Goal: Check status: Check status

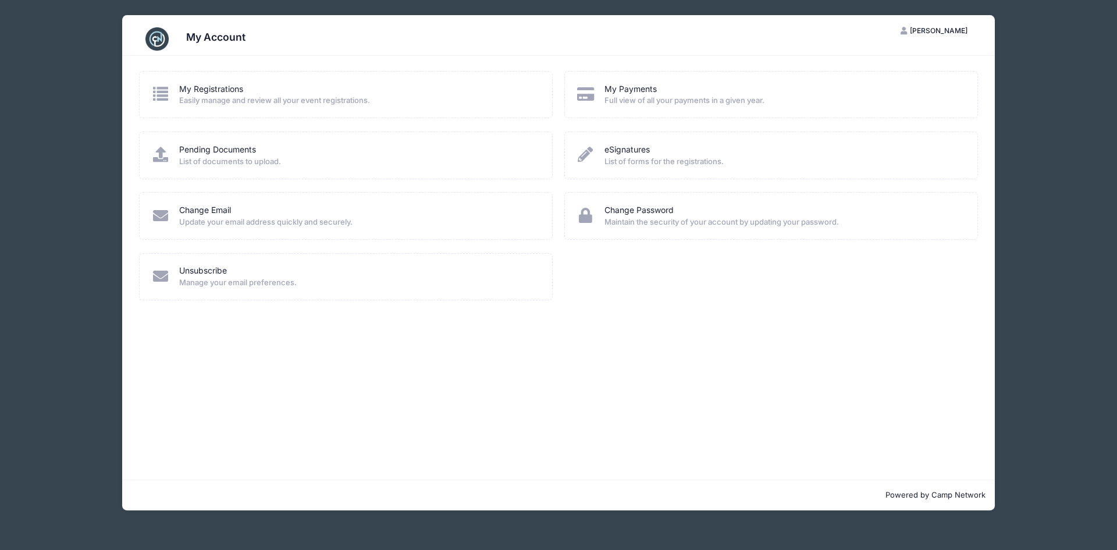
click at [225, 95] on span "Easily manage and review all your event registrations." at bounding box center [358, 101] width 358 height 12
click at [174, 94] on div "My Registrations Easily manage and review all your event registrations." at bounding box center [346, 94] width 390 height 23
click at [225, 91] on link "My Registrations" at bounding box center [211, 89] width 64 height 12
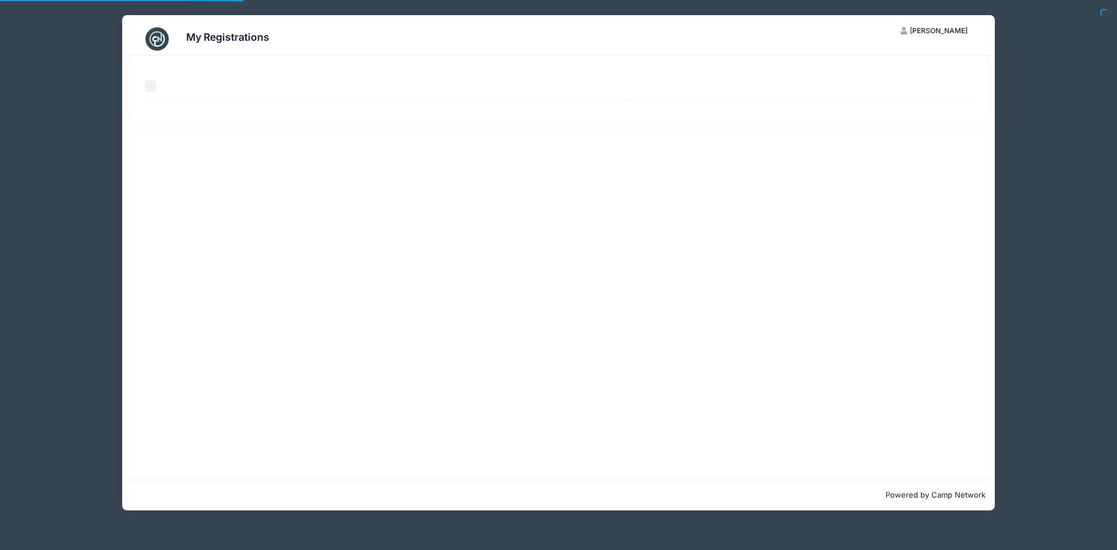
select select "50"
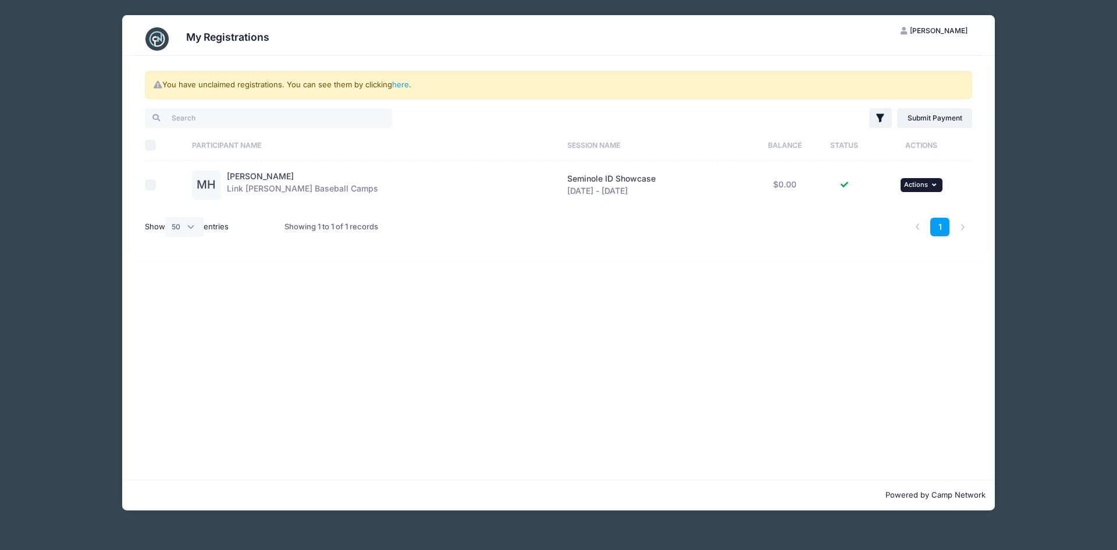
click at [924, 183] on button "... Actions" at bounding box center [921, 185] width 42 height 14
click at [880, 210] on link "View Registration" at bounding box center [878, 211] width 105 height 22
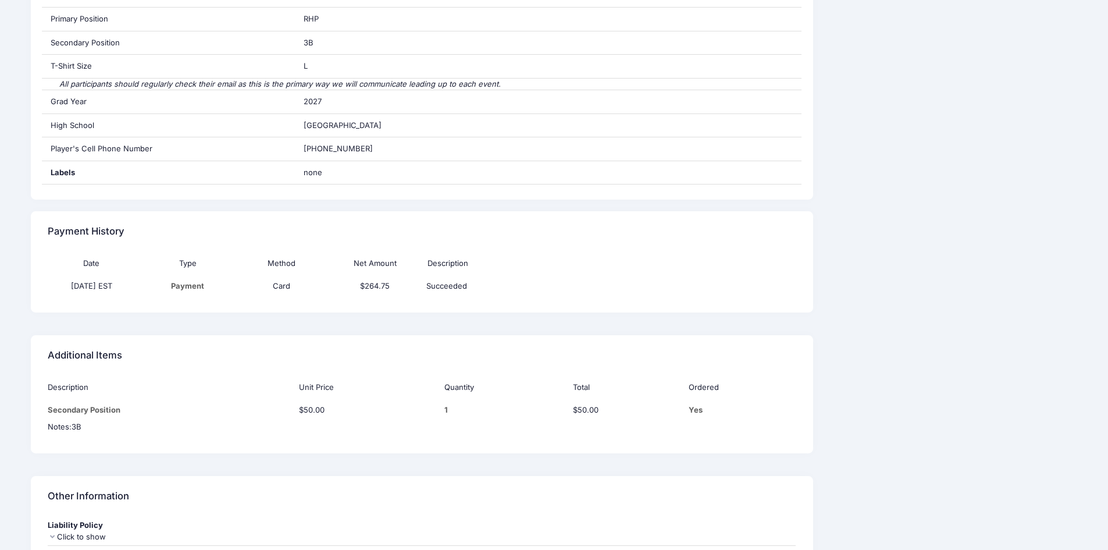
scroll to position [836, 0]
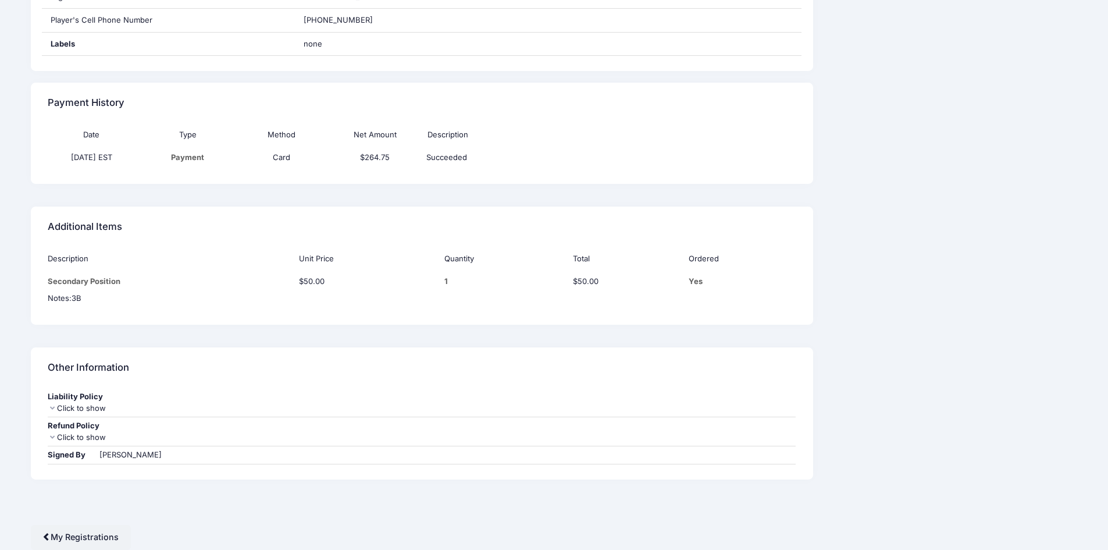
click at [67, 436] on div "Click to show" at bounding box center [422, 438] width 749 height 12
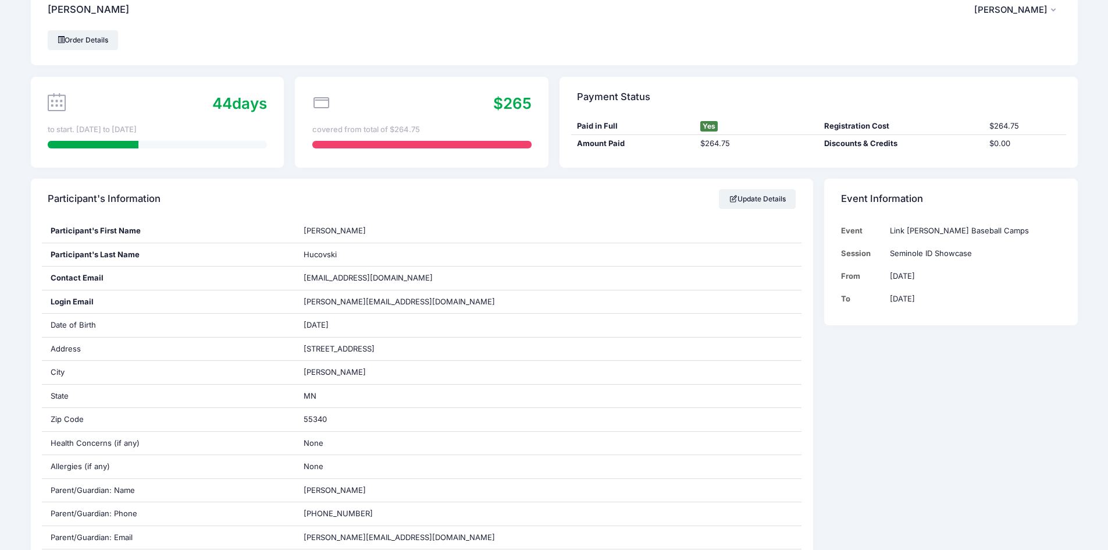
scroll to position [0, 0]
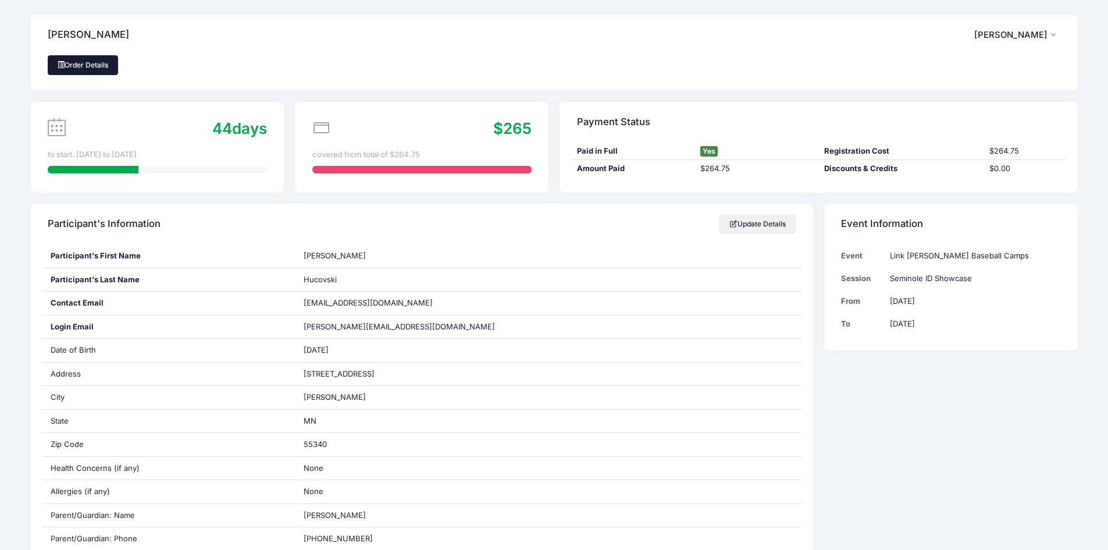
click at [83, 69] on link "Order Details" at bounding box center [83, 65] width 71 height 20
click at [236, 60] on div "Order Details" at bounding box center [554, 65] width 1013 height 20
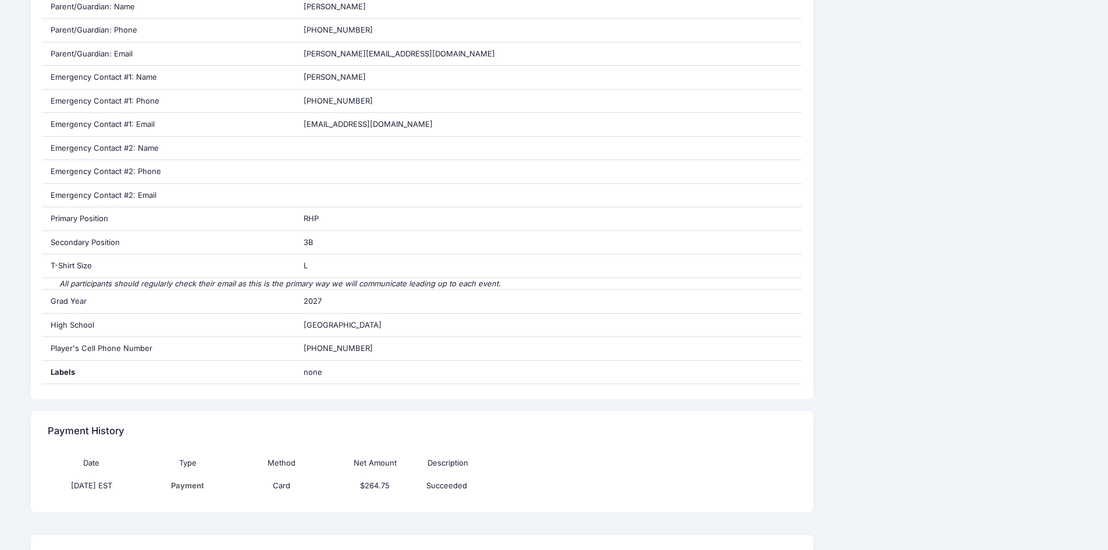
scroll to position [916, 0]
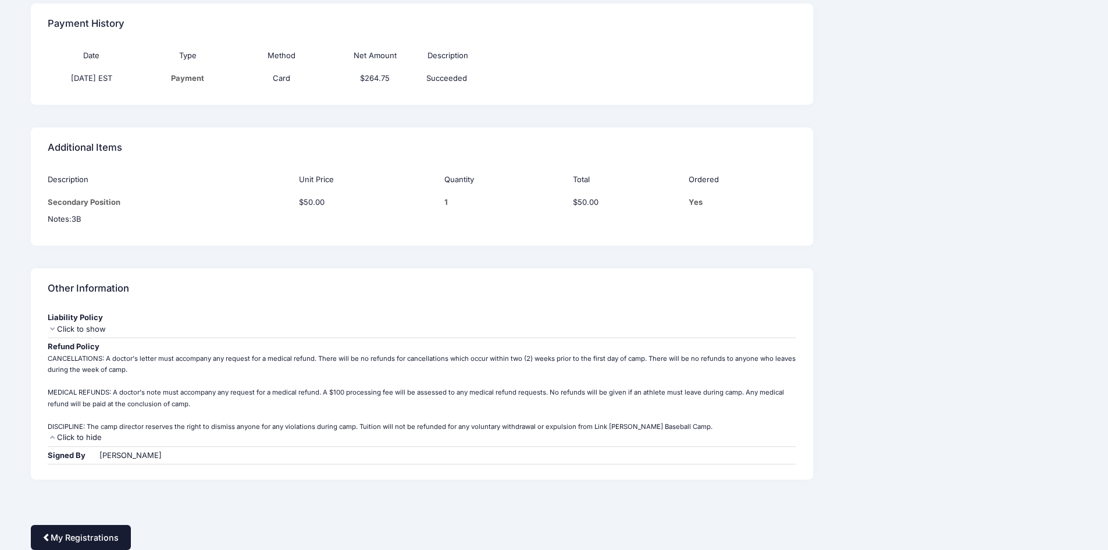
click at [91, 537] on link "My Registrations" at bounding box center [81, 537] width 100 height 25
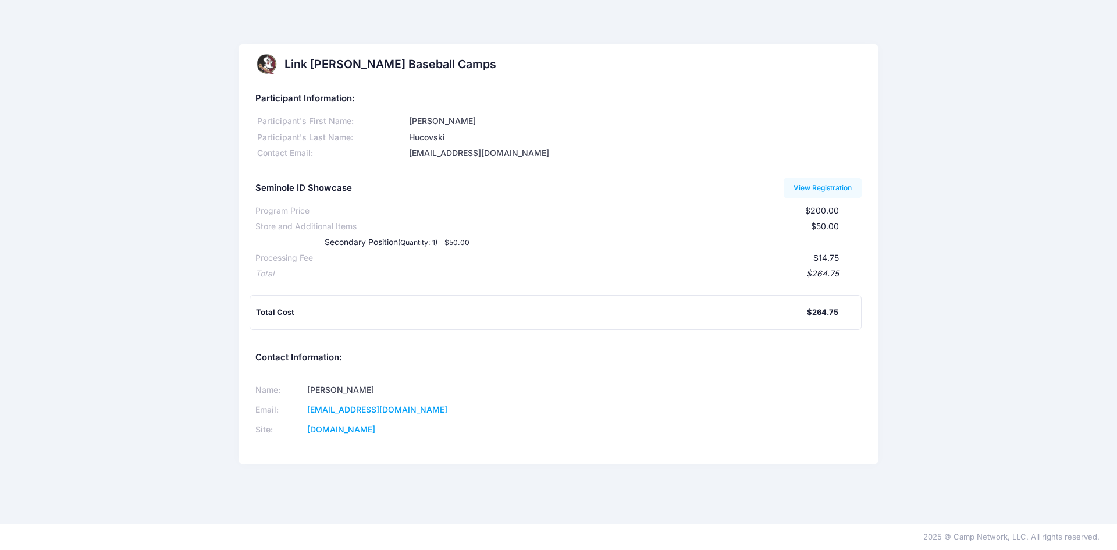
click at [987, 277] on div "Link [PERSON_NAME] Baseball Camps Participant Information: Participant's First …" at bounding box center [558, 261] width 1117 height 435
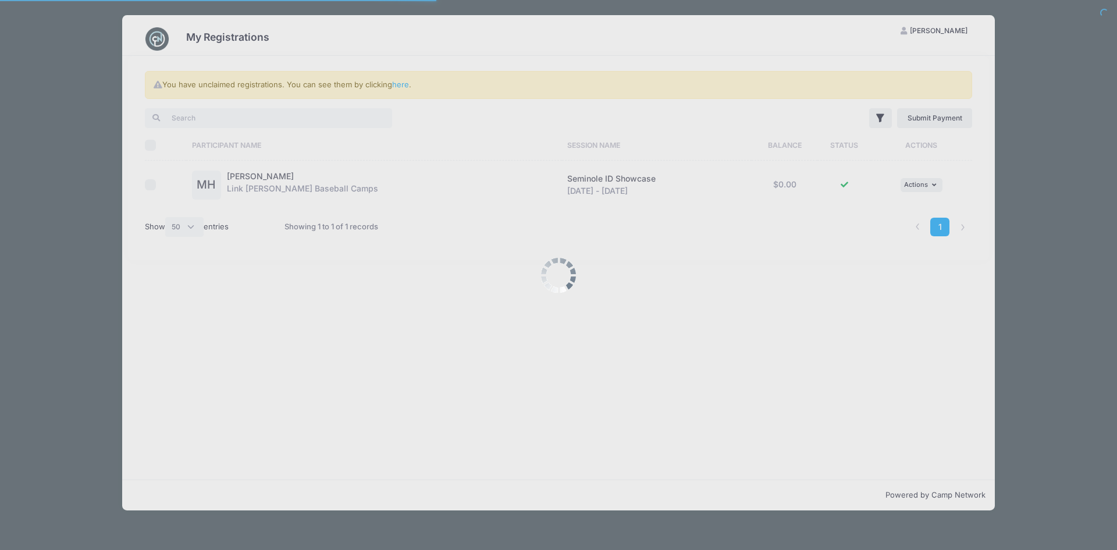
select select "50"
